Goal: Task Accomplishment & Management: Complete application form

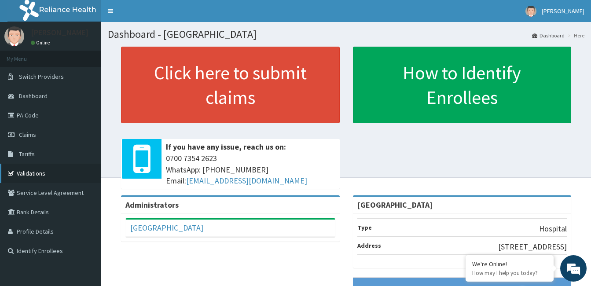
click at [42, 170] on link "Validations" at bounding box center [50, 173] width 101 height 19
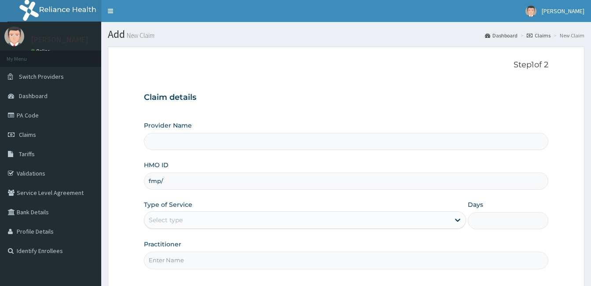
type input "[GEOGRAPHIC_DATA]"
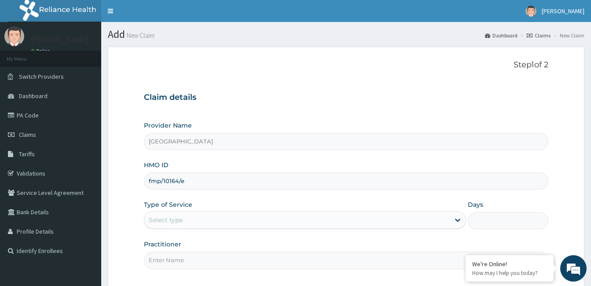
type input "fmp/10164/e"
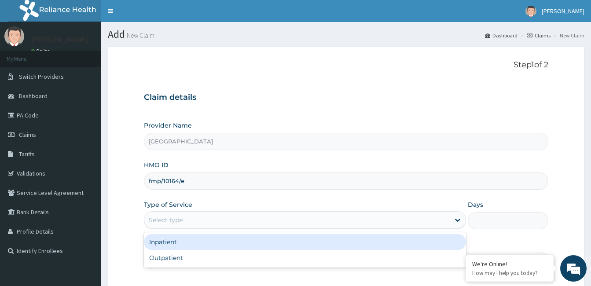
click at [242, 223] on div "Select type" at bounding box center [297, 220] width 306 height 14
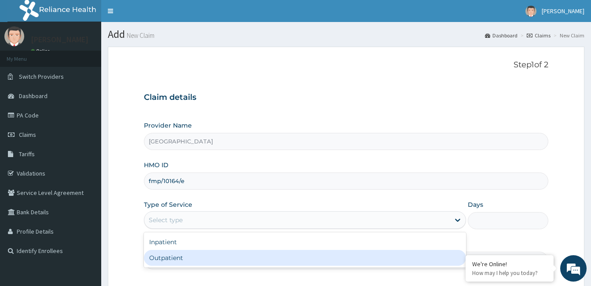
click at [237, 259] on div "Outpatient" at bounding box center [305, 258] width 322 height 16
type input "1"
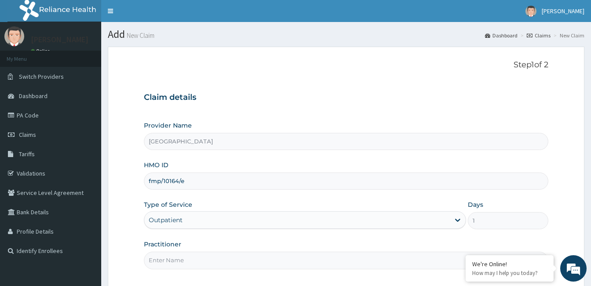
click at [239, 260] on input "Practitioner" at bounding box center [346, 260] width 405 height 17
click at [240, 260] on input "Practitioner" at bounding box center [346, 260] width 405 height 17
type input "dr bamidele oluyole"
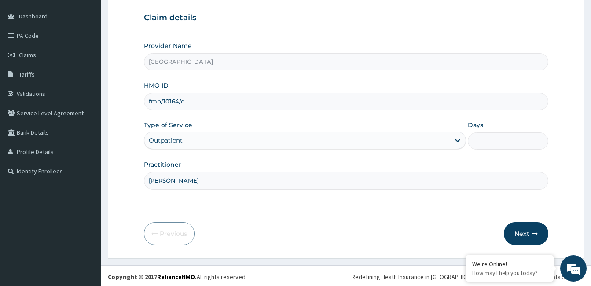
scroll to position [81, 0]
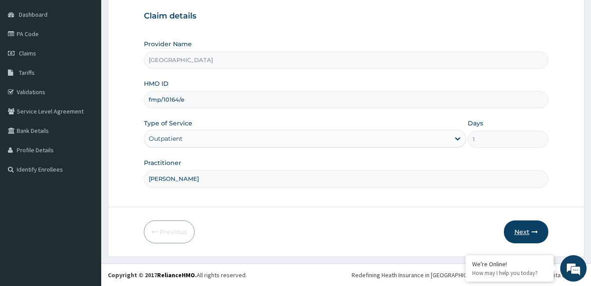
click at [530, 229] on button "Next" at bounding box center [526, 232] width 44 height 23
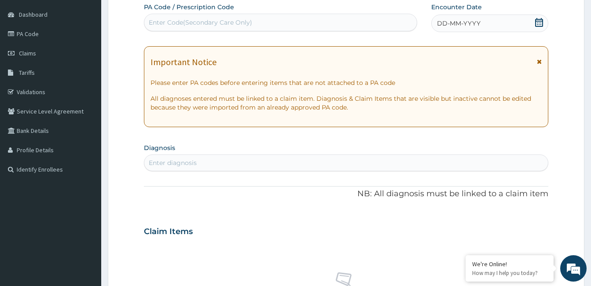
click at [539, 21] on icon at bounding box center [539, 22] width 8 height 9
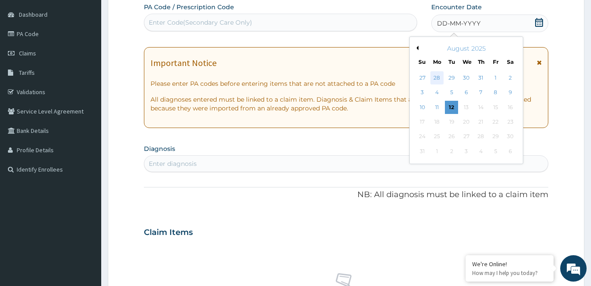
click at [436, 81] on div "28" at bounding box center [437, 77] width 13 height 13
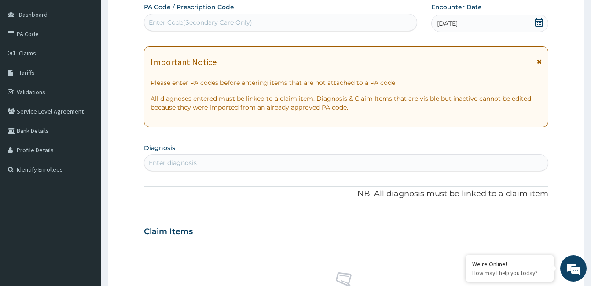
click at [244, 165] on div "Enter diagnosis" at bounding box center [346, 163] width 404 height 14
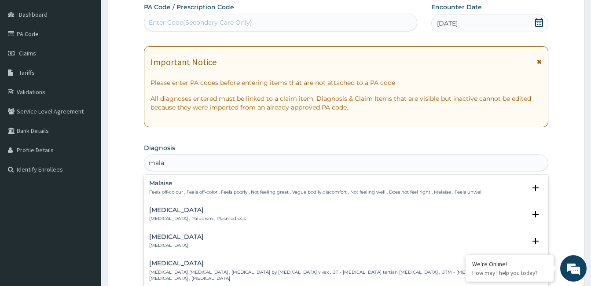
type input "malar"
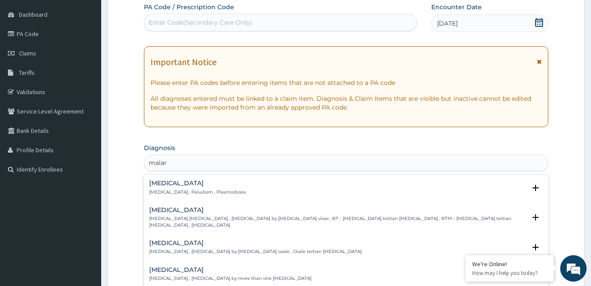
click at [166, 182] on h4 "Malaria" at bounding box center [197, 183] width 97 height 7
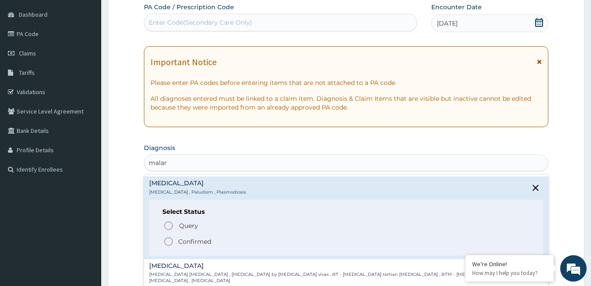
click at [170, 243] on icon "status option filled" at bounding box center [168, 241] width 11 height 11
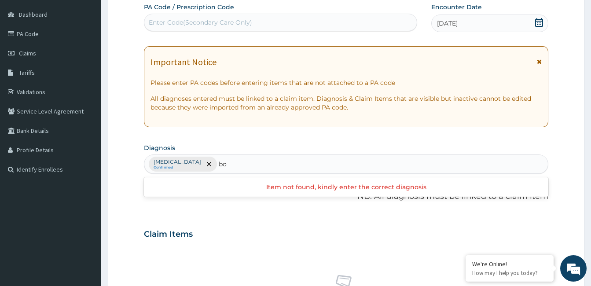
type input "b"
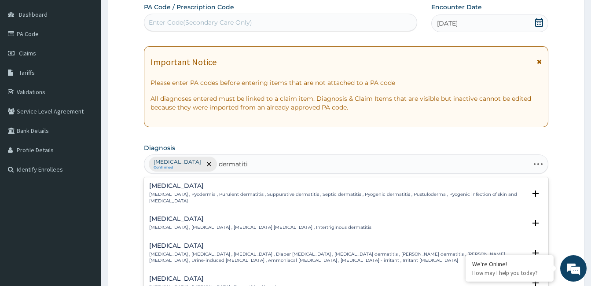
type input "dermatitis"
click at [171, 251] on p "Diaper rash , Nappy rash , Diaper dermatitis , Diaper erythema , Ammonia dermat…" at bounding box center [337, 257] width 377 height 13
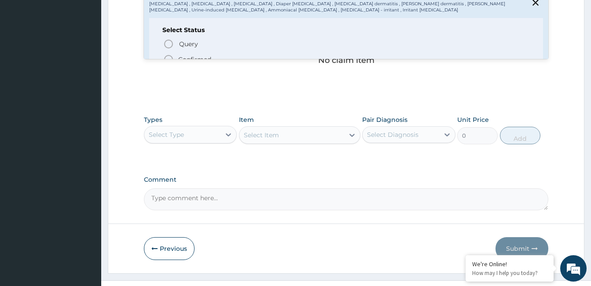
scroll to position [349, 0]
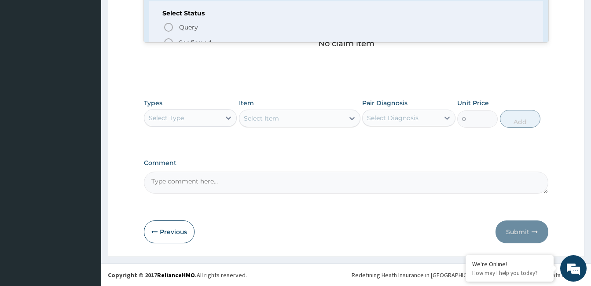
click at [170, 37] on icon "status option filled" at bounding box center [168, 42] width 11 height 11
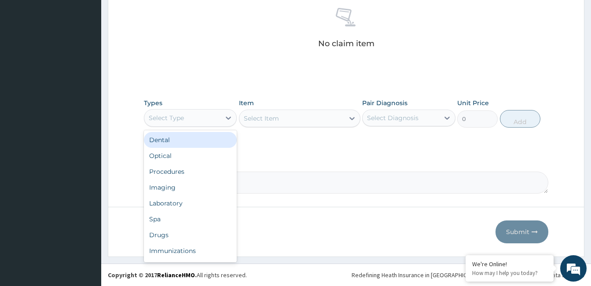
click at [175, 118] on div "Select Type" at bounding box center [166, 118] width 35 height 9
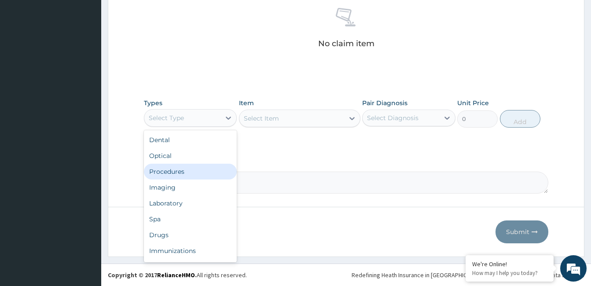
click at [181, 170] on div "Procedures" at bounding box center [190, 172] width 93 height 16
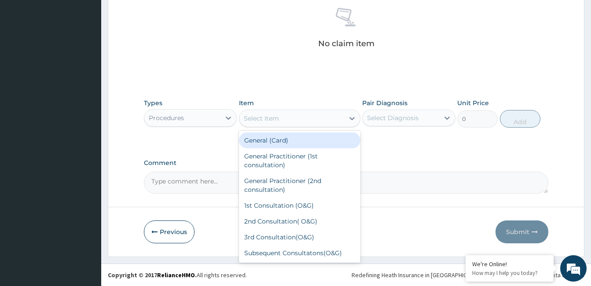
click at [331, 118] on div "Select Item" at bounding box center [292, 118] width 105 height 14
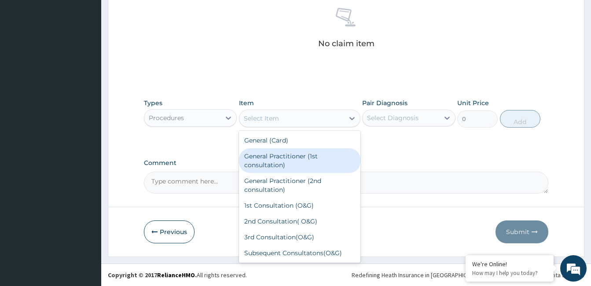
click at [320, 170] on div "General Practitioner (1st consultation)" at bounding box center [300, 160] width 122 height 25
type input "1500"
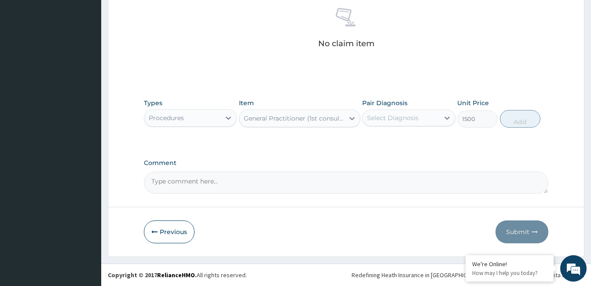
click at [419, 114] on div "Select Diagnosis" at bounding box center [401, 118] width 76 height 14
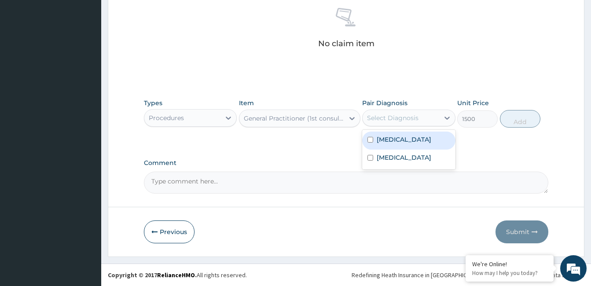
click at [420, 139] on div "Malaria" at bounding box center [408, 141] width 93 height 18
checkbox input "true"
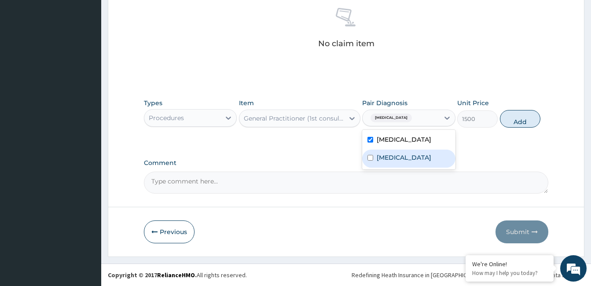
click at [422, 160] on div "Diaper rash" at bounding box center [408, 159] width 93 height 18
checkbox input "true"
click at [517, 118] on button "Add" at bounding box center [520, 119] width 41 height 18
type input "0"
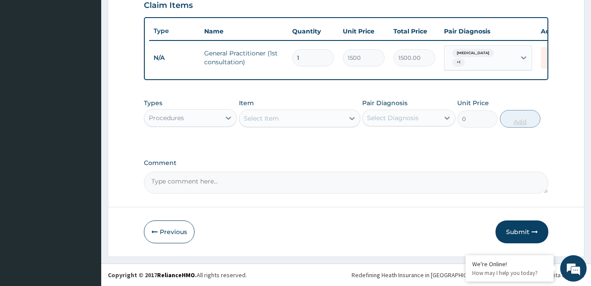
scroll to position [314, 0]
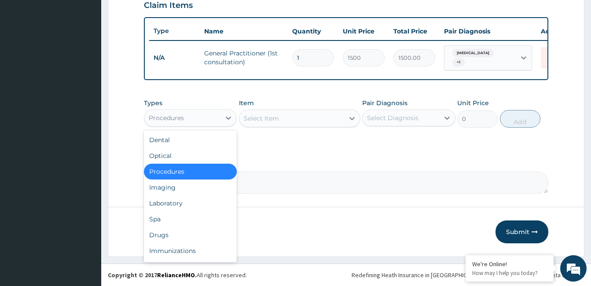
click at [199, 119] on div "Procedures" at bounding box center [182, 118] width 76 height 14
click at [191, 229] on div "Drugs" at bounding box center [190, 235] width 93 height 16
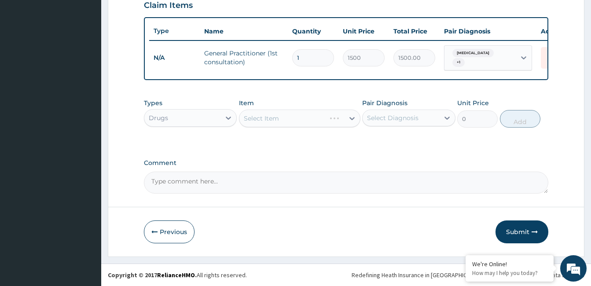
click at [313, 117] on div "Select Item" at bounding box center [300, 119] width 122 height 18
click at [325, 120] on div "Select Item" at bounding box center [292, 118] width 105 height 14
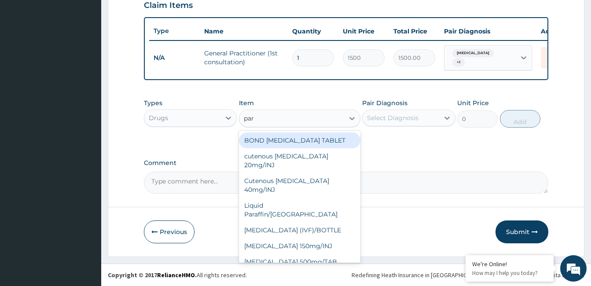
type input "para"
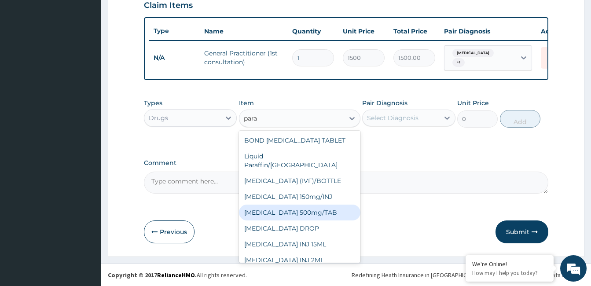
click at [341, 205] on div "PARACETAMOL 500mg/TAB" at bounding box center [300, 213] width 122 height 16
type input "5.25"
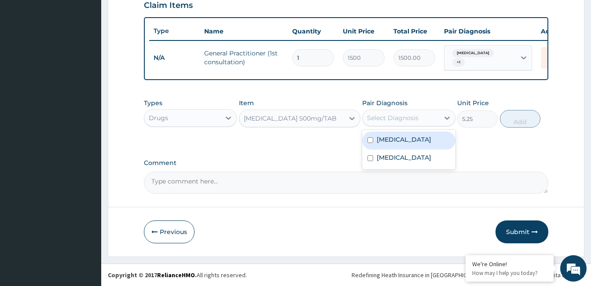
click at [409, 121] on div "Select Diagnosis" at bounding box center [393, 118] width 52 height 9
click at [412, 144] on div "Malaria" at bounding box center [408, 141] width 93 height 18
checkbox input "true"
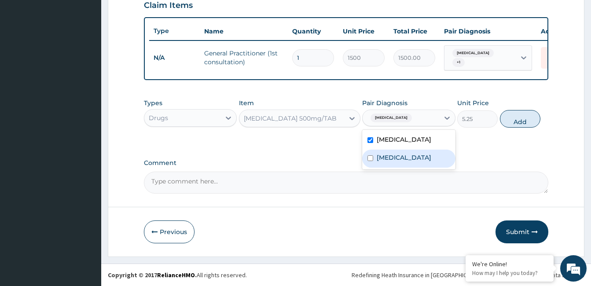
click at [417, 159] on div "Diaper rash" at bounding box center [408, 159] width 93 height 18
checkbox input "true"
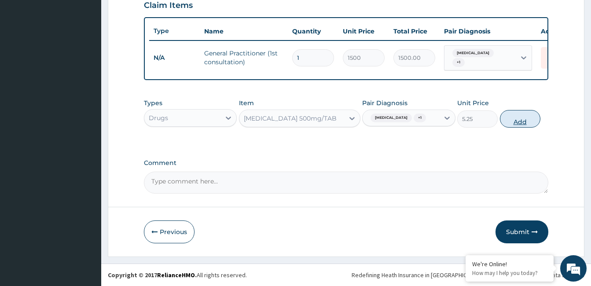
click at [523, 116] on button "Add" at bounding box center [520, 119] width 41 height 18
type input "0"
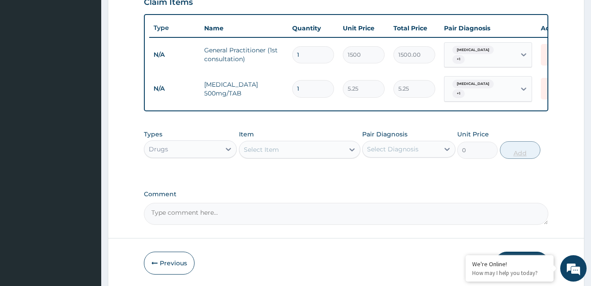
type input "12"
type input "63.00"
type input "12"
click at [299, 148] on div "Select Item" at bounding box center [292, 150] width 105 height 14
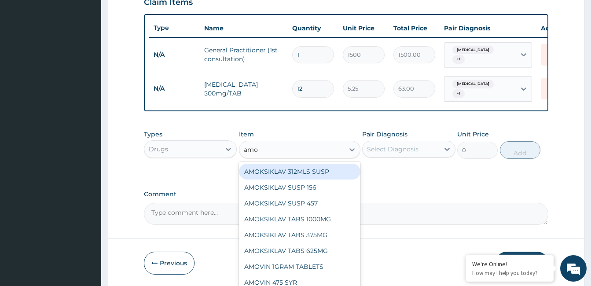
type input "amox"
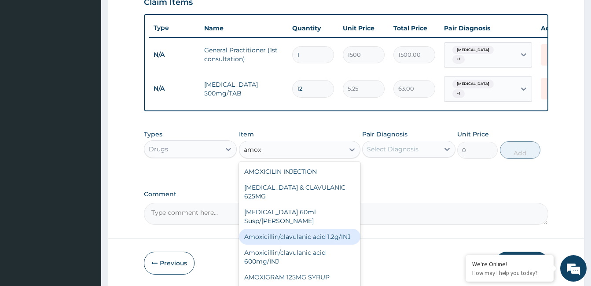
scroll to position [115, 0]
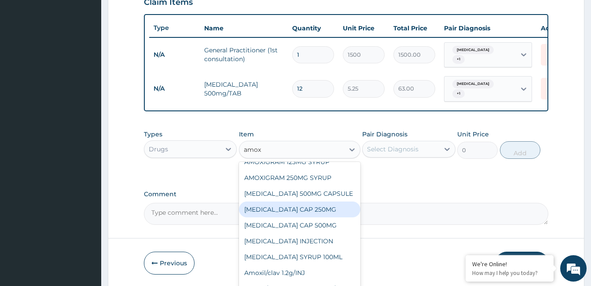
click at [329, 207] on div "AMOXIL CAP 250MG" at bounding box center [300, 210] width 122 height 16
type input "52.5"
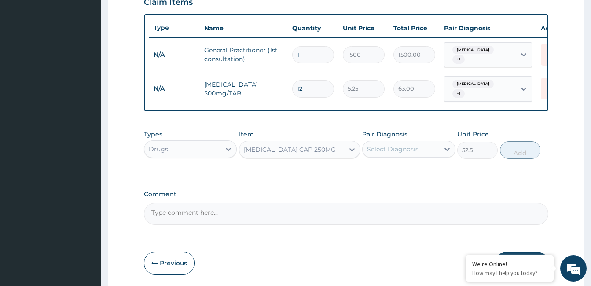
click at [428, 147] on div "Select Diagnosis" at bounding box center [401, 149] width 76 height 14
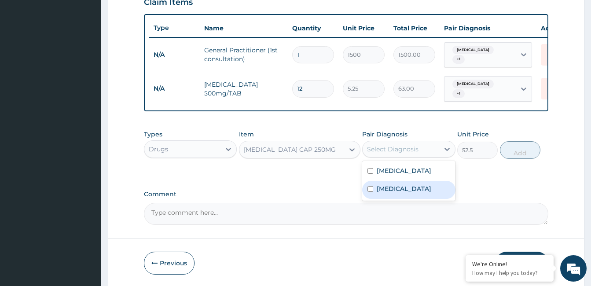
click at [425, 181] on div "Diaper rash" at bounding box center [408, 190] width 93 height 18
checkbox input "true"
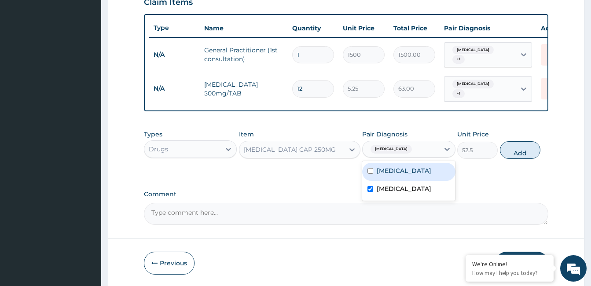
click at [427, 167] on div "Malaria" at bounding box center [408, 172] width 93 height 18
checkbox input "true"
click at [520, 143] on button "Add" at bounding box center [520, 150] width 41 height 18
type input "0"
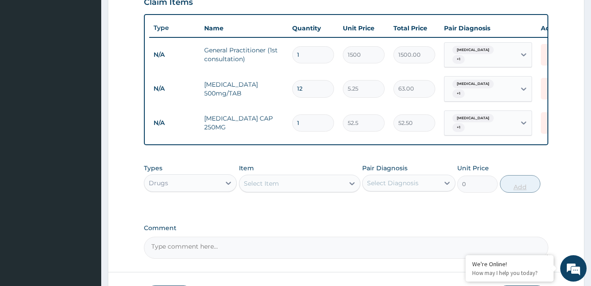
type input "0.00"
type input "2"
type input "105.00"
type input "20"
type input "1050.00"
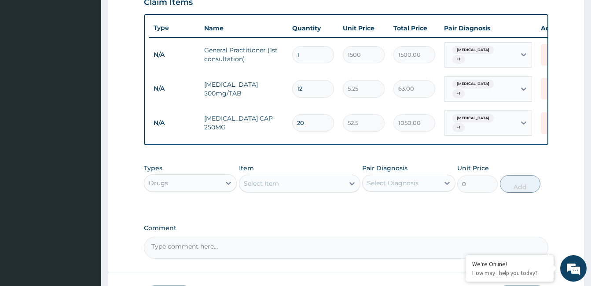
type input "20"
click at [271, 179] on div "Select Item" at bounding box center [261, 183] width 35 height 9
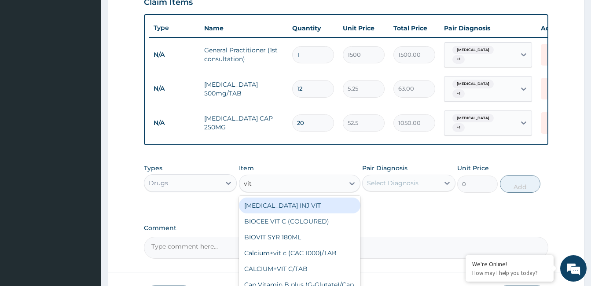
type input "vit b"
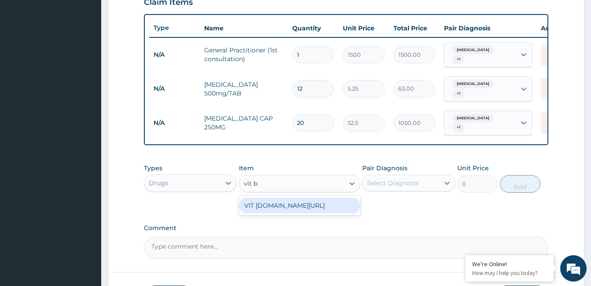
click at [305, 198] on div "VIT B.co/TAB" at bounding box center [300, 206] width 122 height 16
type input "13.12"
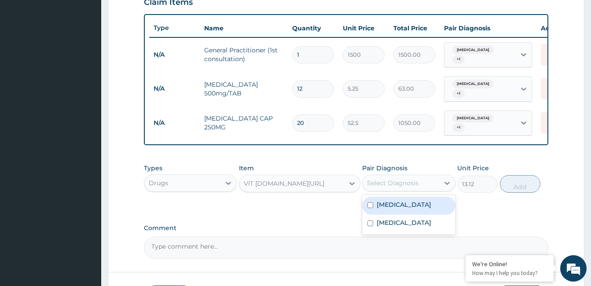
click at [395, 179] on div "Select Diagnosis" at bounding box center [393, 183] width 52 height 9
click at [409, 197] on div "Malaria" at bounding box center [408, 206] width 93 height 18
checkbox input "true"
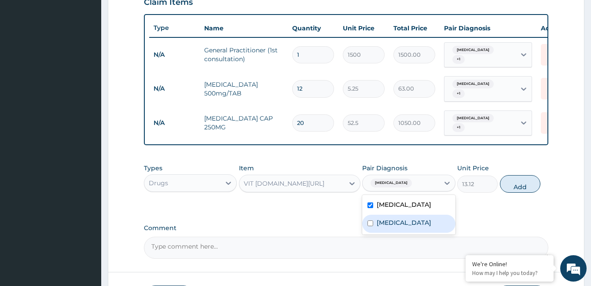
click at [413, 215] on div "Diaper rash" at bounding box center [408, 224] width 93 height 18
checkbox input "true"
click at [521, 181] on button "Add" at bounding box center [520, 184] width 41 height 18
type input "0"
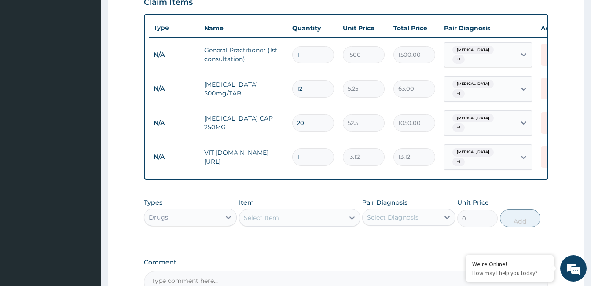
type input "15"
type input "196.80"
type input "15"
click at [292, 211] on div "Select Item" at bounding box center [292, 218] width 105 height 14
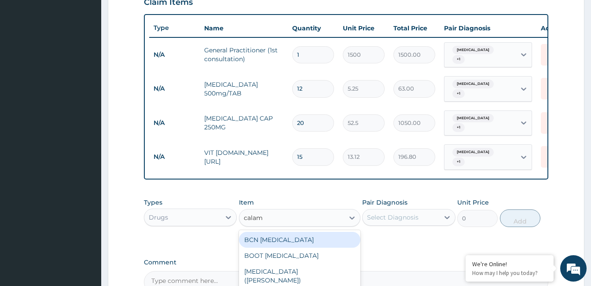
type input "calami"
type input "183.75"
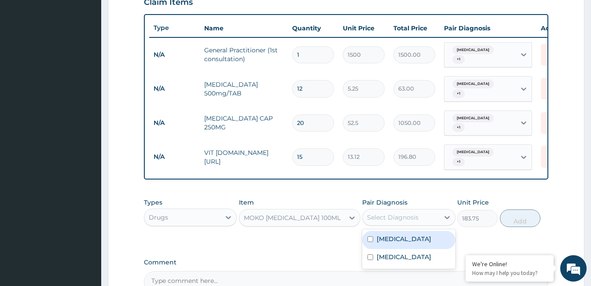
click at [414, 213] on div "Select Diagnosis" at bounding box center [393, 217] width 52 height 9
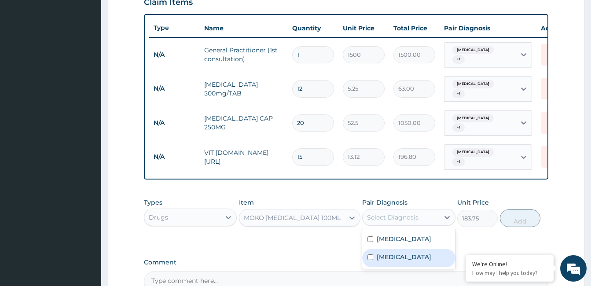
click at [415, 249] on div "Diaper rash" at bounding box center [408, 258] width 93 height 18
checkbox input "true"
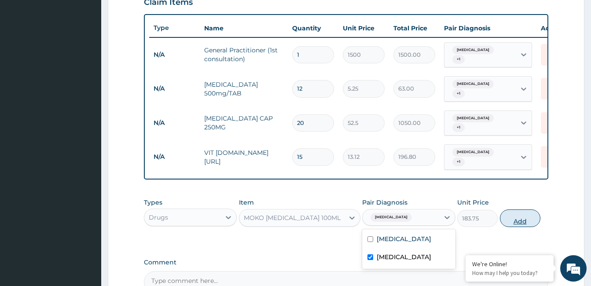
click at [524, 210] on button "Add" at bounding box center [520, 219] width 41 height 18
type input "0"
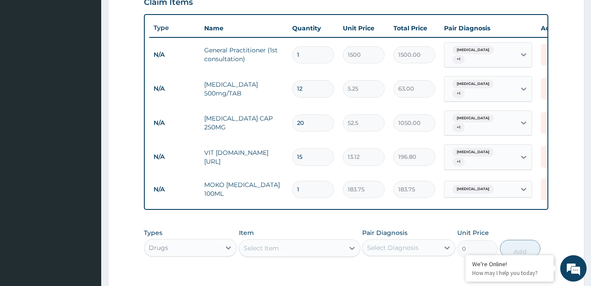
click at [256, 244] on div "Select Item" at bounding box center [261, 248] width 35 height 9
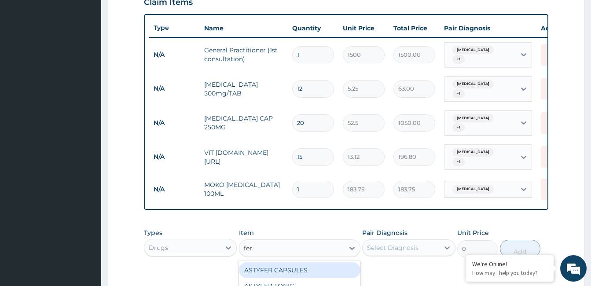
type input "ferr"
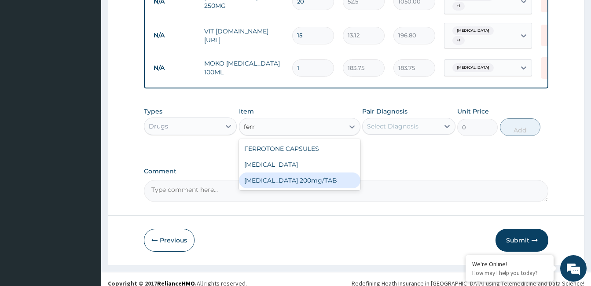
click at [308, 173] on div "FERROUS SULPHATE 200mg/TAB" at bounding box center [300, 181] width 122 height 16
type input "3.15"
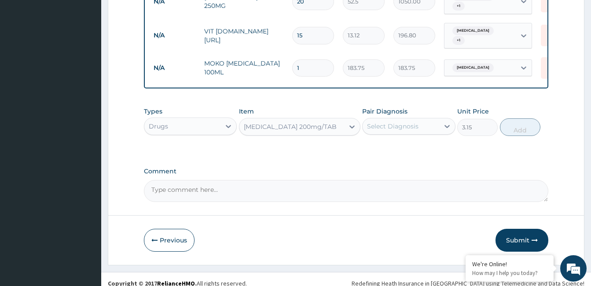
click at [413, 119] on div "Select Diagnosis" at bounding box center [401, 126] width 76 height 14
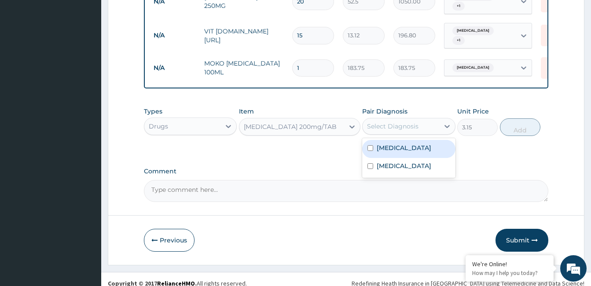
click at [421, 140] on div "Malaria" at bounding box center [408, 149] width 93 height 18
checkbox input "true"
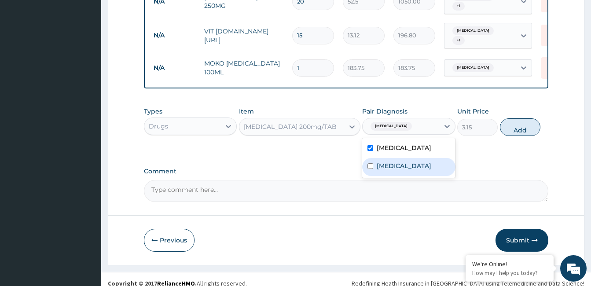
click at [435, 165] on div "Diaper rash" at bounding box center [408, 167] width 93 height 18
checkbox input "true"
click at [525, 119] on button "Add" at bounding box center [520, 127] width 41 height 18
type input "0"
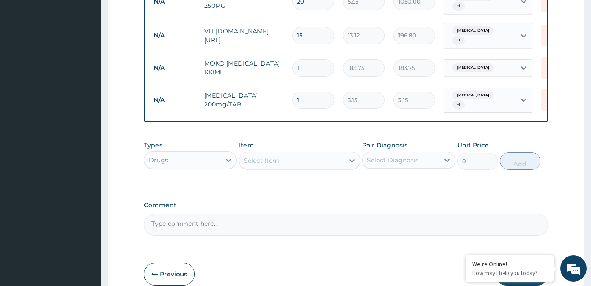
type input "15"
type input "47.25"
type input "15"
click at [269, 156] on div "Select Item" at bounding box center [261, 160] width 35 height 9
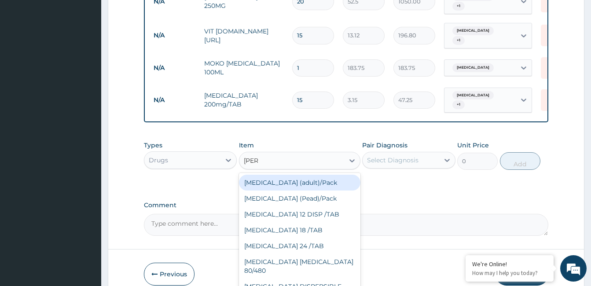
type input "coart"
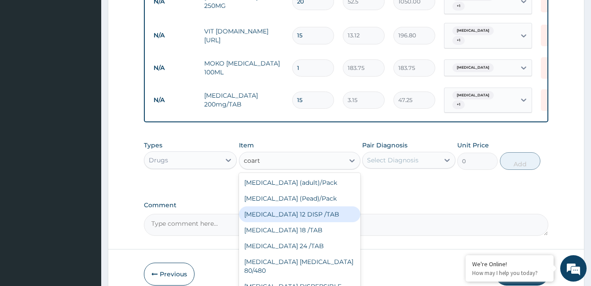
click at [321, 207] on div "COARTEM 12 DISP /TAB" at bounding box center [300, 215] width 122 height 16
type input "21"
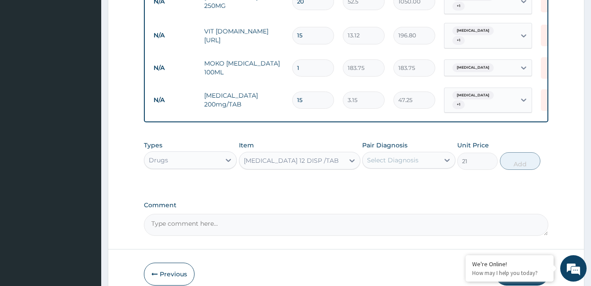
click at [394, 156] on div "Select Diagnosis" at bounding box center [393, 160] width 52 height 9
click at [396, 177] on label "Malaria" at bounding box center [404, 181] width 55 height 9
checkbox input "true"
click at [516, 152] on button "Add" at bounding box center [520, 161] width 41 height 18
type input "0"
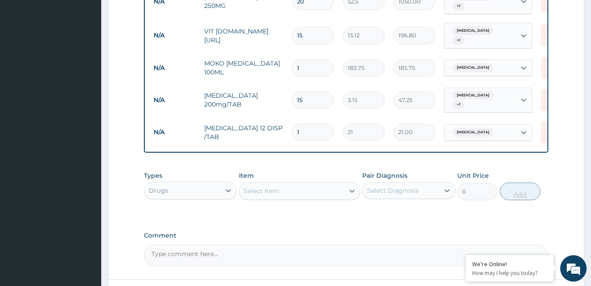
type input "12"
type input "252.00"
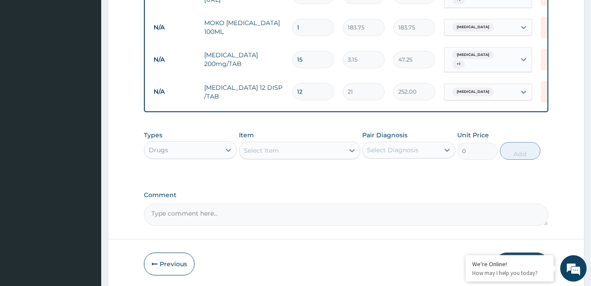
scroll to position [496, 0]
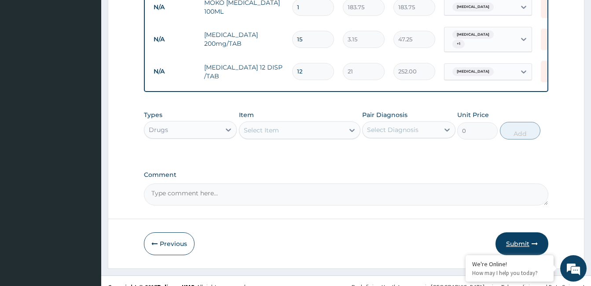
type input "12"
click at [518, 233] on button "Submit" at bounding box center [522, 244] width 53 height 23
